Goal: Information Seeking & Learning: Learn about a topic

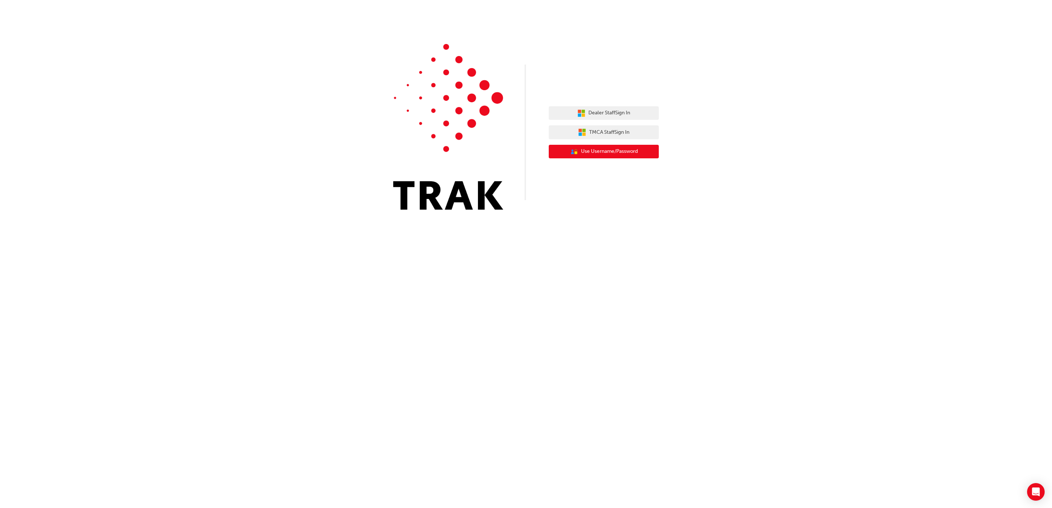
click at [618, 151] on span "Use Username/Password" at bounding box center [609, 151] width 57 height 8
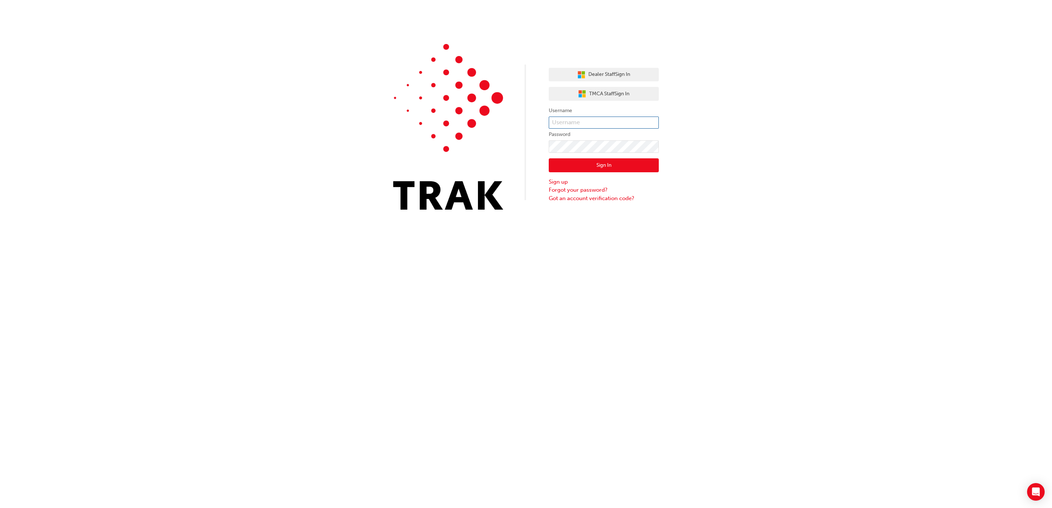
type input "k13891"
click at [621, 164] on button "Sign In" at bounding box center [604, 165] width 110 height 14
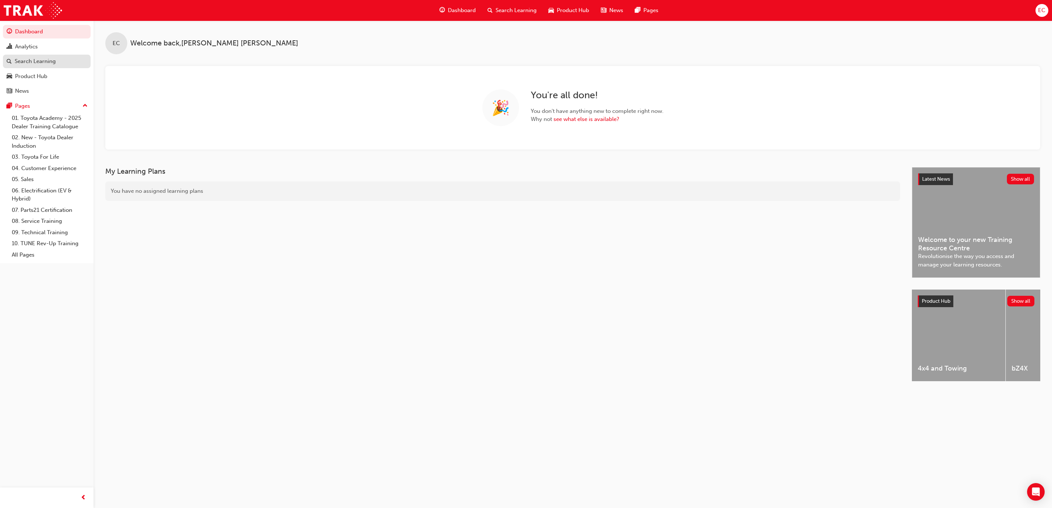
click at [37, 62] on div "Search Learning" at bounding box center [35, 61] width 41 height 8
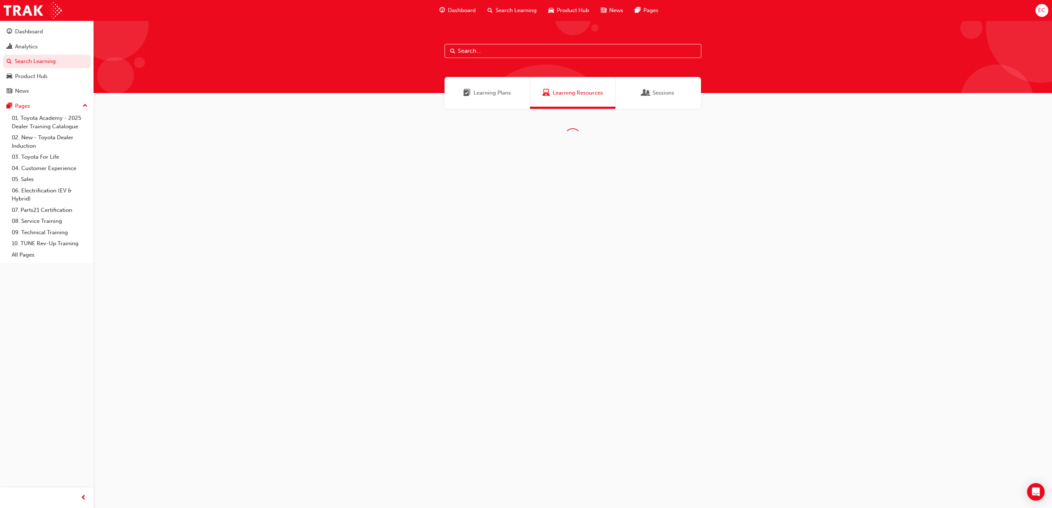
click at [468, 51] on input "text" at bounding box center [573, 51] width 257 height 14
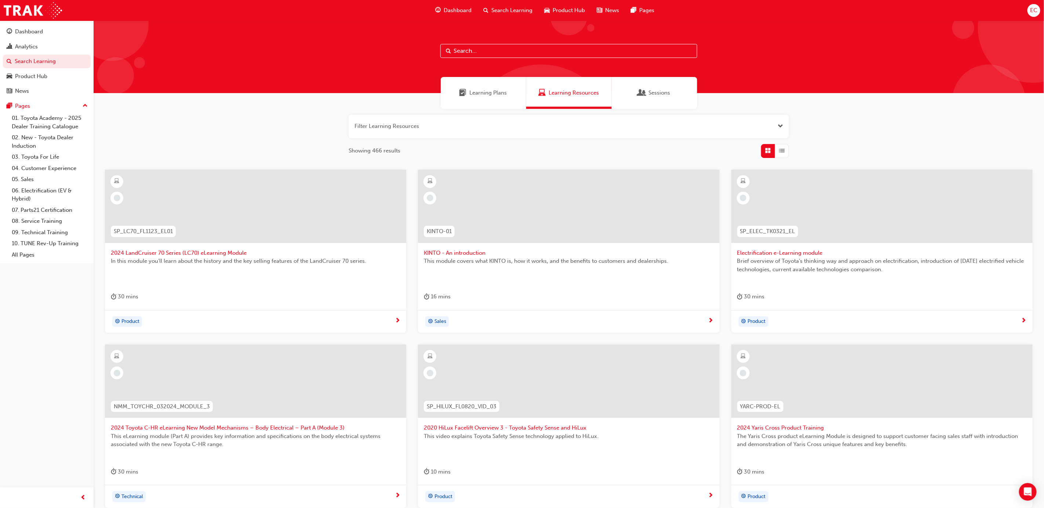
type input "p"
type input "owaf"
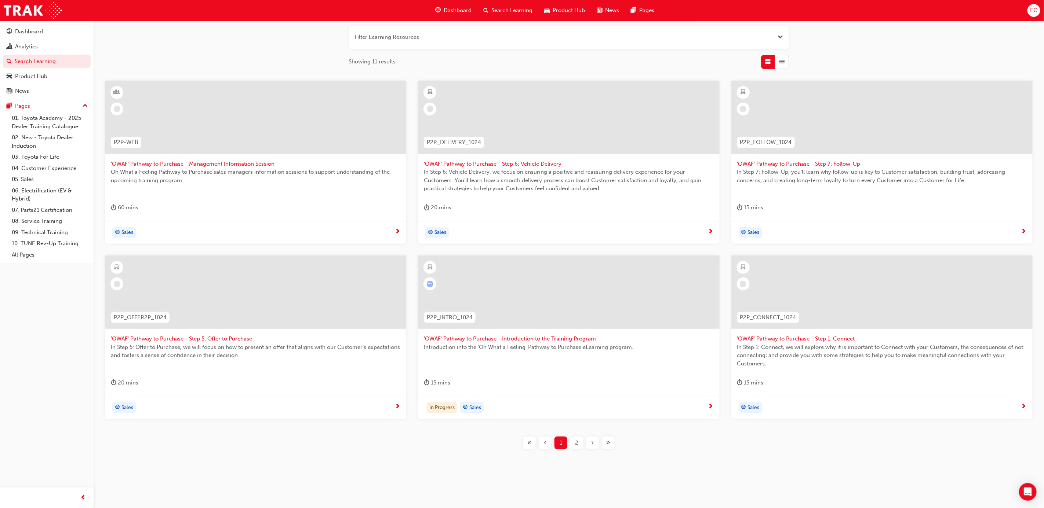
scroll to position [89, 0]
click at [578, 443] on span "2" at bounding box center [576, 443] width 3 height 8
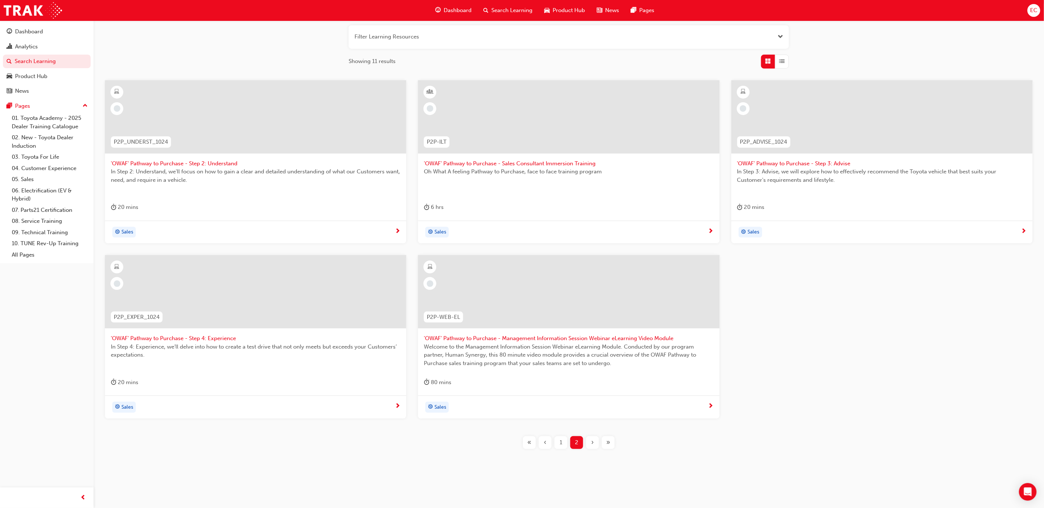
click at [553, 184] on div "Oh What A feeling Pathway to Purchase, face to face training program" at bounding box center [568, 182] width 289 height 29
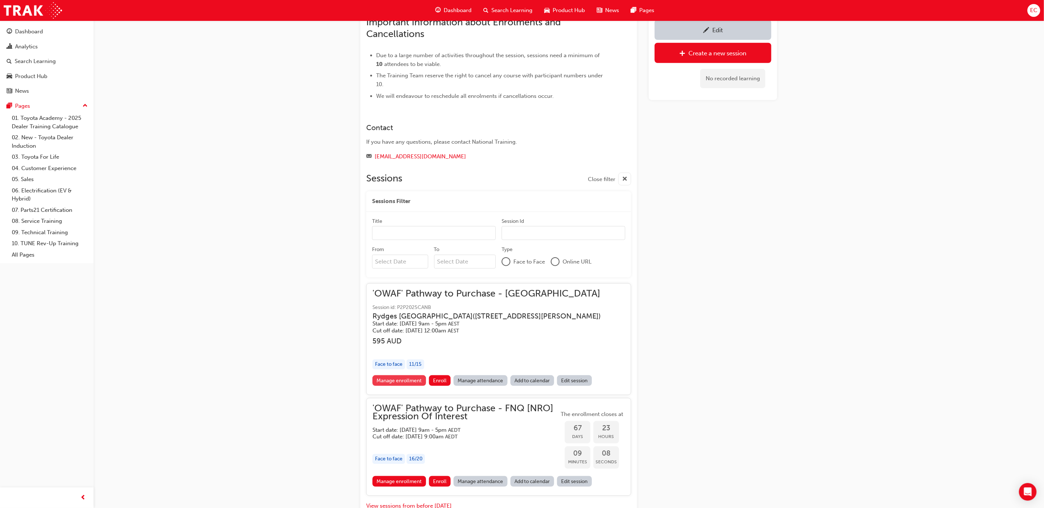
scroll to position [518, 0]
click at [479, 374] on link "Manage attendance" at bounding box center [480, 379] width 54 height 11
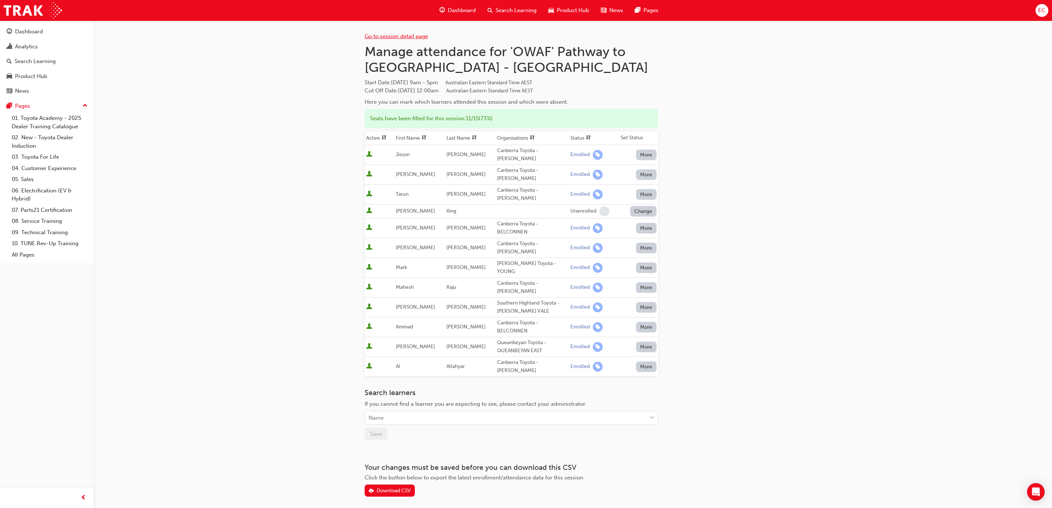
click at [388, 33] on link "Go to session detail page" at bounding box center [396, 36] width 63 height 7
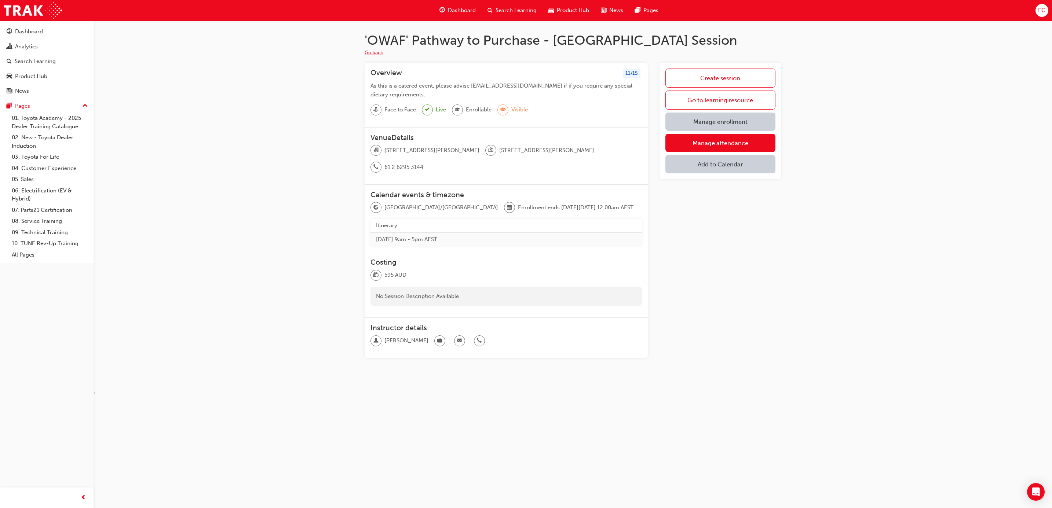
click at [380, 52] on button "Go back" at bounding box center [374, 53] width 18 height 8
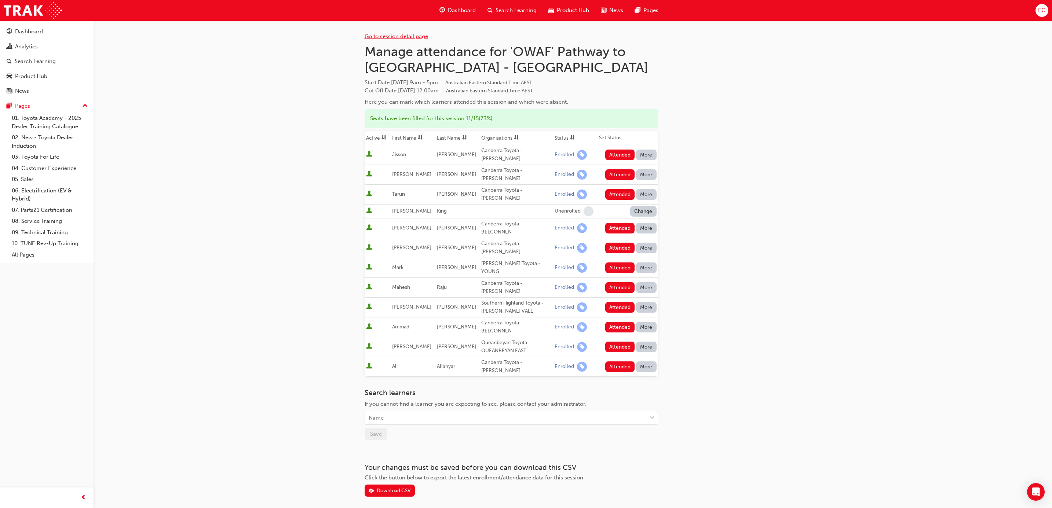
click at [405, 39] on link "Go to session detail page" at bounding box center [396, 36] width 63 height 7
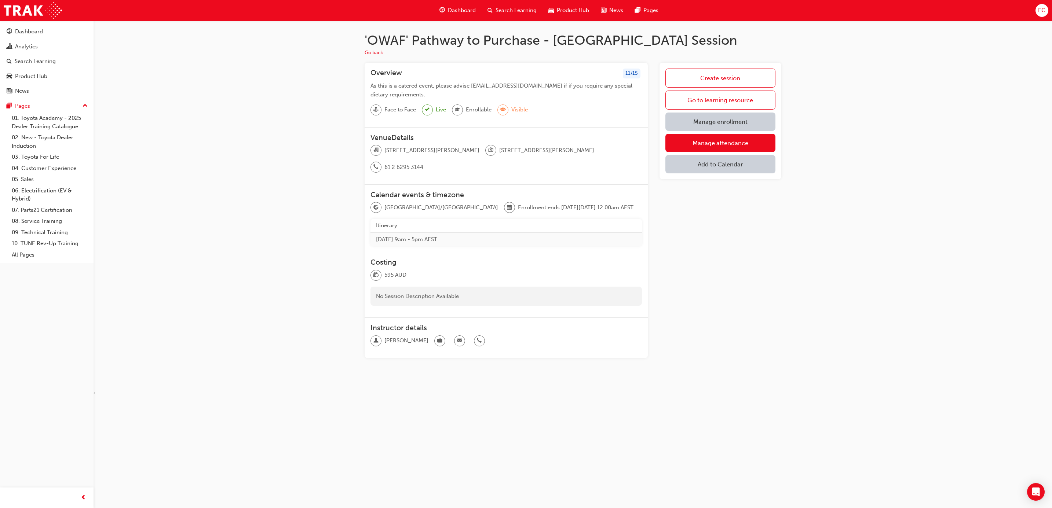
click at [496, 8] on span "Search Learning" at bounding box center [516, 10] width 41 height 8
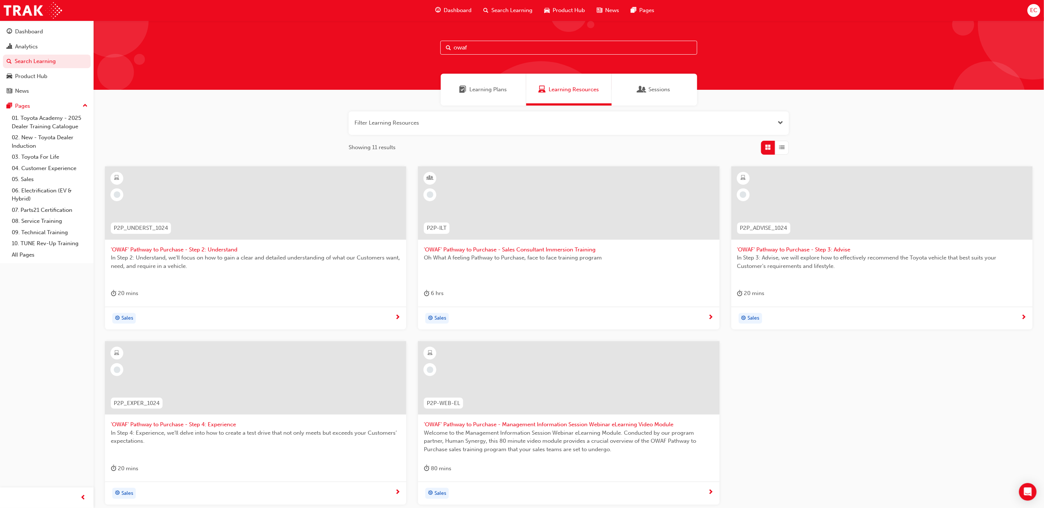
scroll to position [4, 0]
drag, startPoint x: 936, startPoint y: 97, endPoint x: 922, endPoint y: 96, distance: 14.0
click at [936, 97] on div "Learning Plans Learning Resources Sessions" at bounding box center [569, 89] width 950 height 32
click at [504, 43] on input "owaf" at bounding box center [568, 47] width 257 height 14
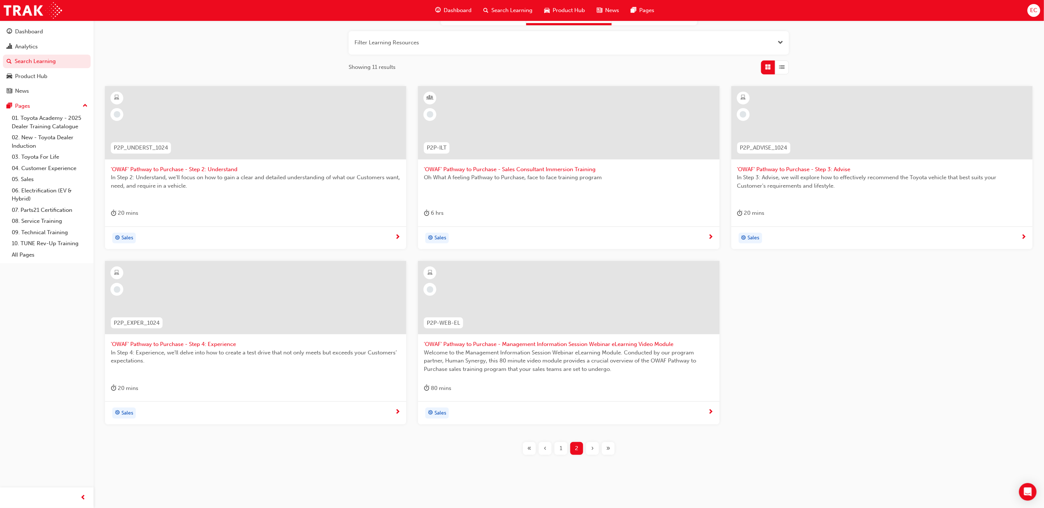
scroll to position [89, 0]
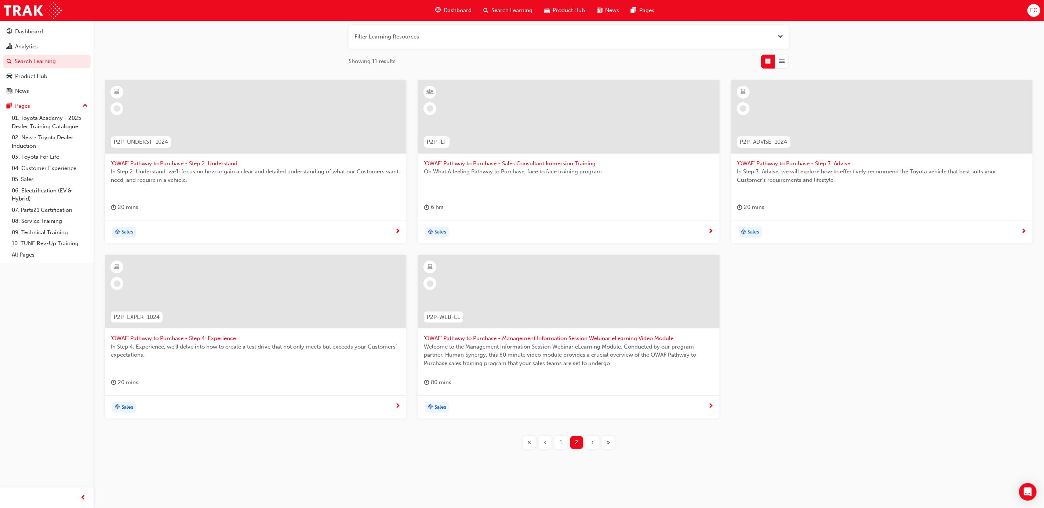
click at [530, 146] on div at bounding box center [568, 116] width 301 height 73
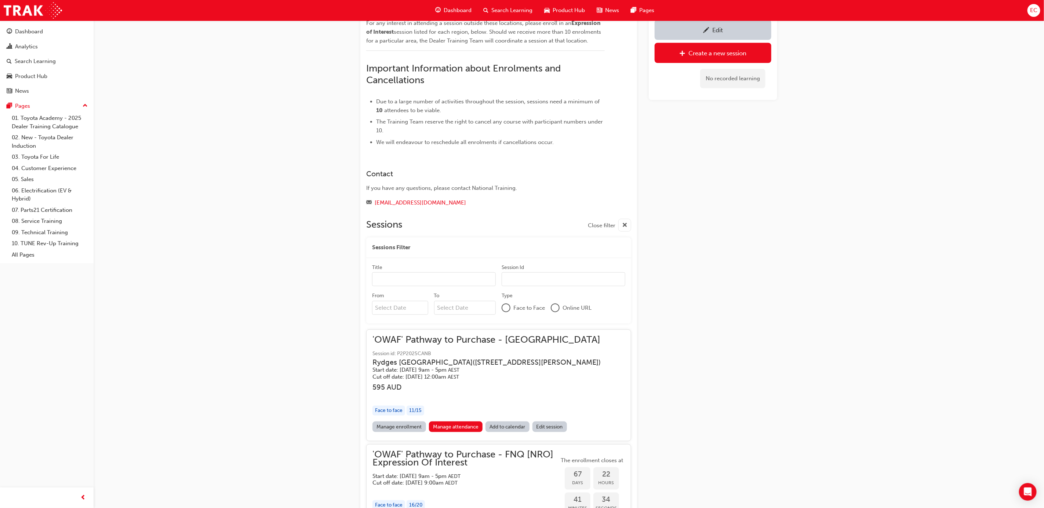
scroll to position [465, 0]
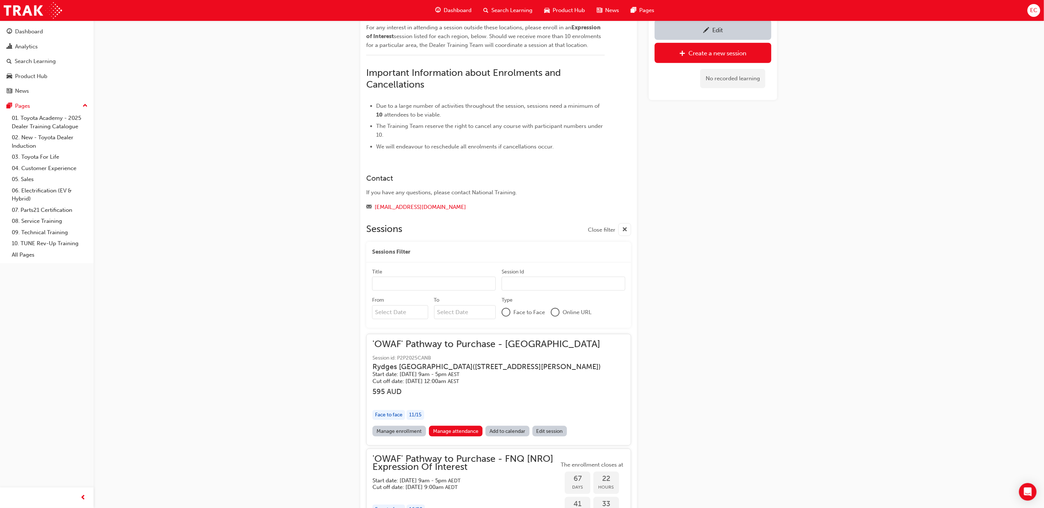
click at [415, 306] on input "From" at bounding box center [400, 313] width 56 height 14
click at [392, 381] on div "22" at bounding box center [392, 381] width 10 height 10
click at [392, 319] on input "From Previous Month Next Month [DATE] Su Mo Tu We Th Fr Sa 31 1 2 3 4 5 6 7 8 9…" at bounding box center [400, 313] width 56 height 14
type input "[DATE]"
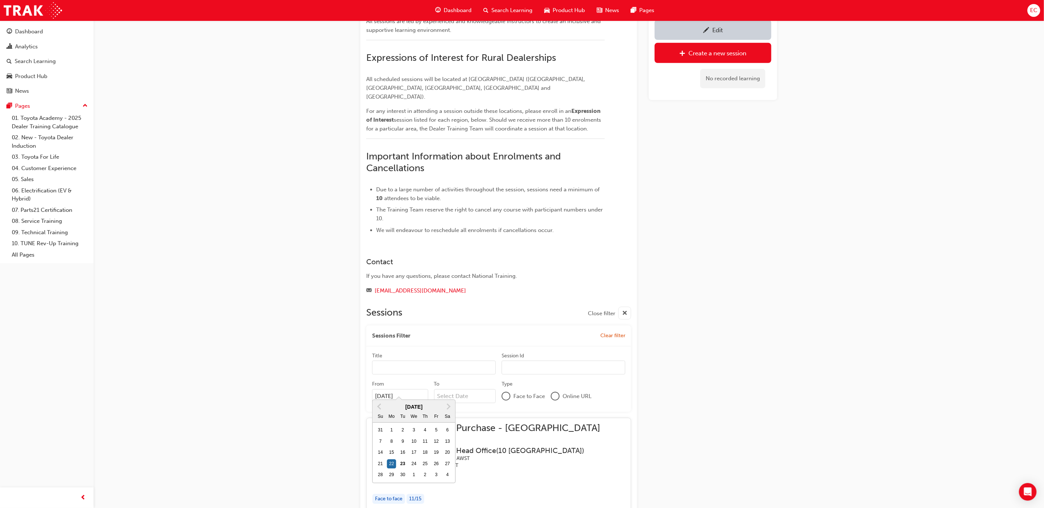
click at [763, 383] on div "Edit Create a new session No recorded learning" at bounding box center [712, 225] width 128 height 1082
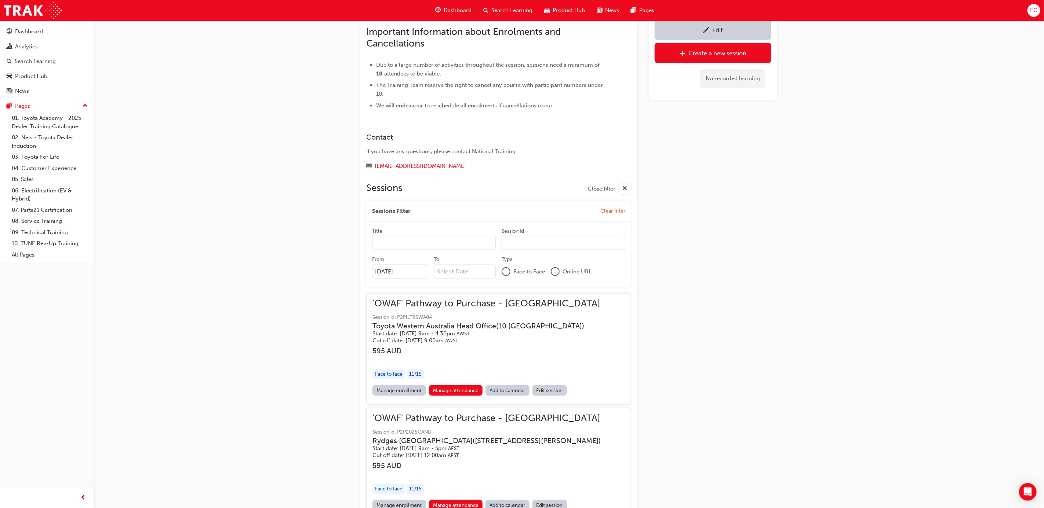
scroll to position [523, 0]
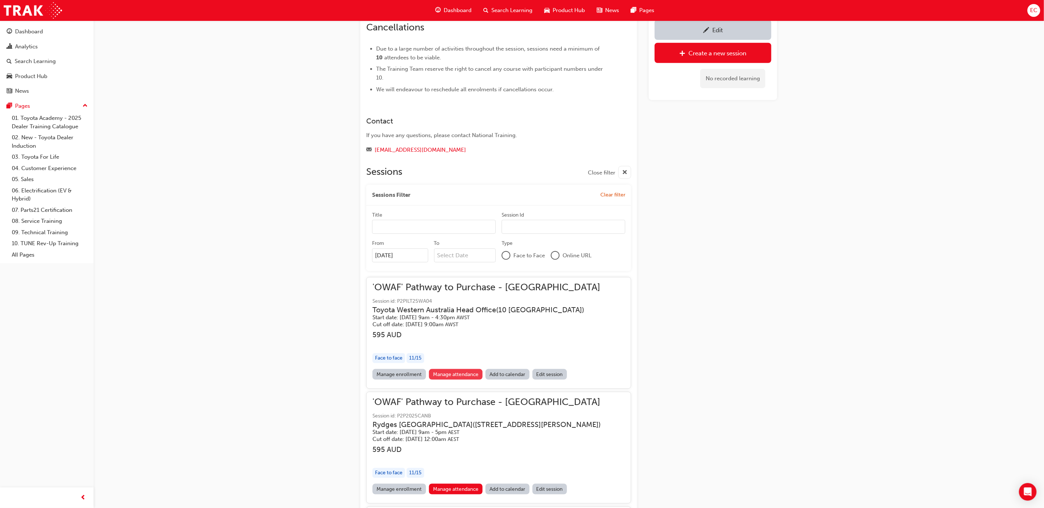
click at [462, 370] on link "Manage attendance" at bounding box center [456, 374] width 54 height 11
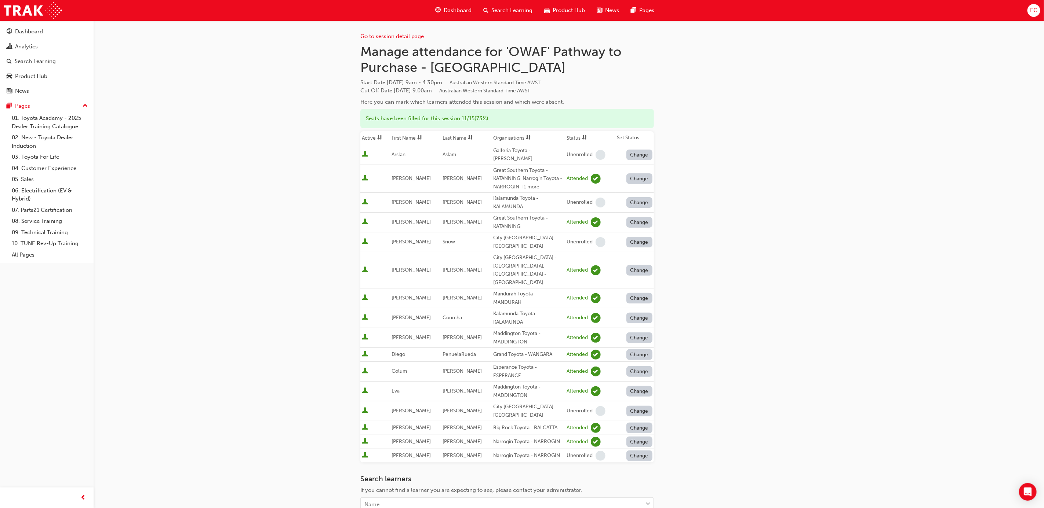
click at [823, 363] on div "Go to session detail page Manage attendance for 'OWAF' Pathway to Purchase - [G…" at bounding box center [522, 312] width 1044 height 625
